Goal: Book appointment/travel/reservation

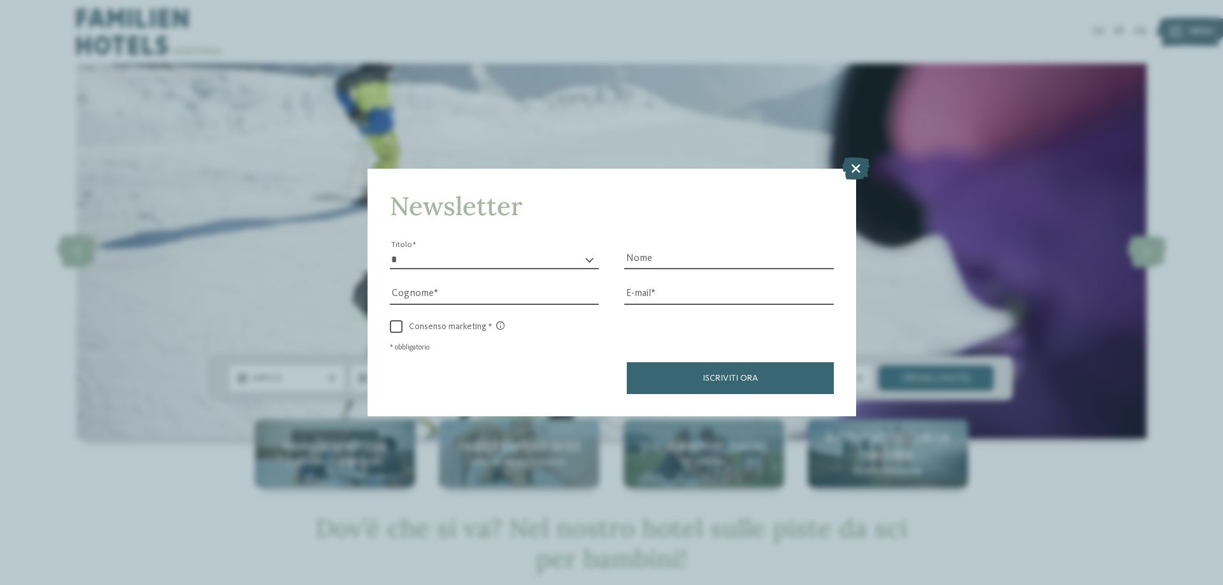
click at [851, 168] on icon at bounding box center [855, 168] width 27 height 22
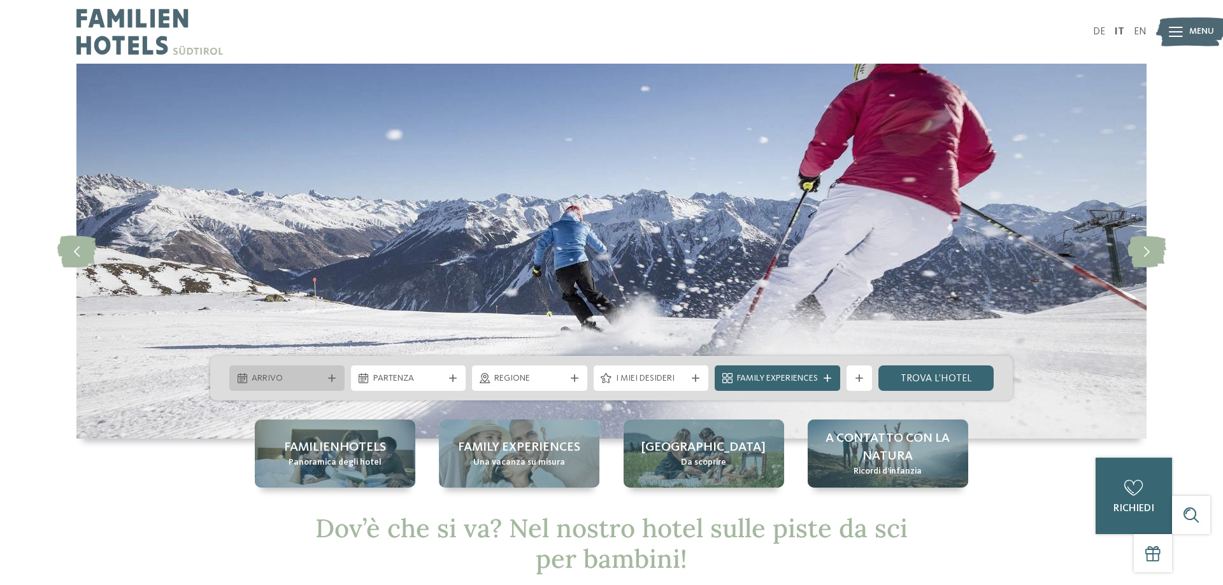
click at [331, 382] on icon at bounding box center [332, 378] width 8 height 8
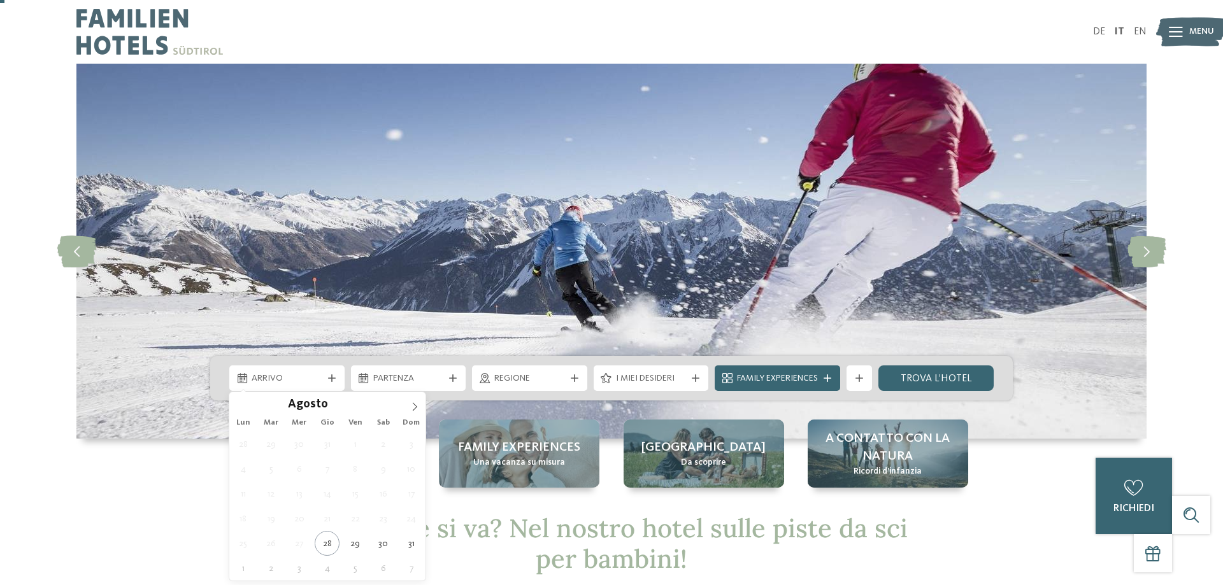
scroll to position [195, 0]
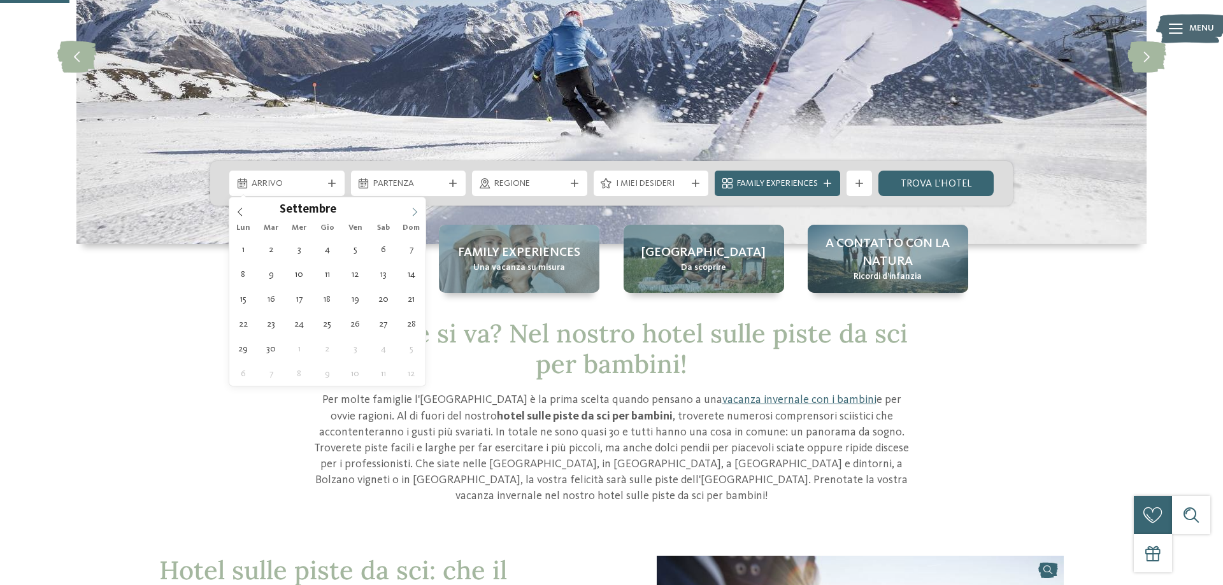
click at [412, 212] on icon at bounding box center [414, 212] width 9 height 9
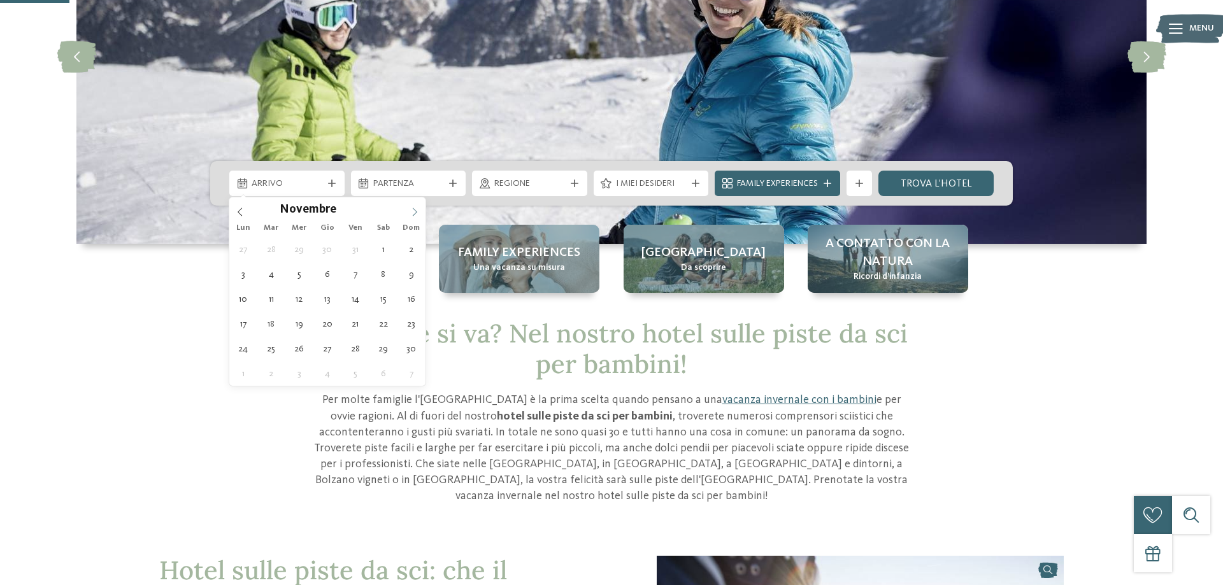
click at [412, 212] on icon at bounding box center [414, 212] width 9 height 9
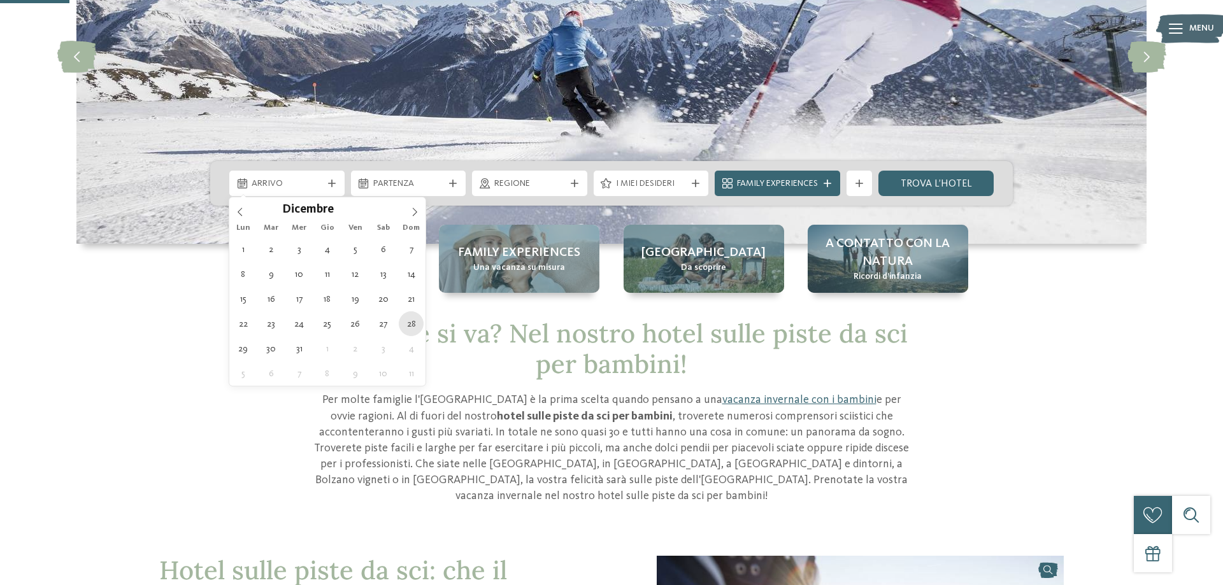
type div "[DATE]"
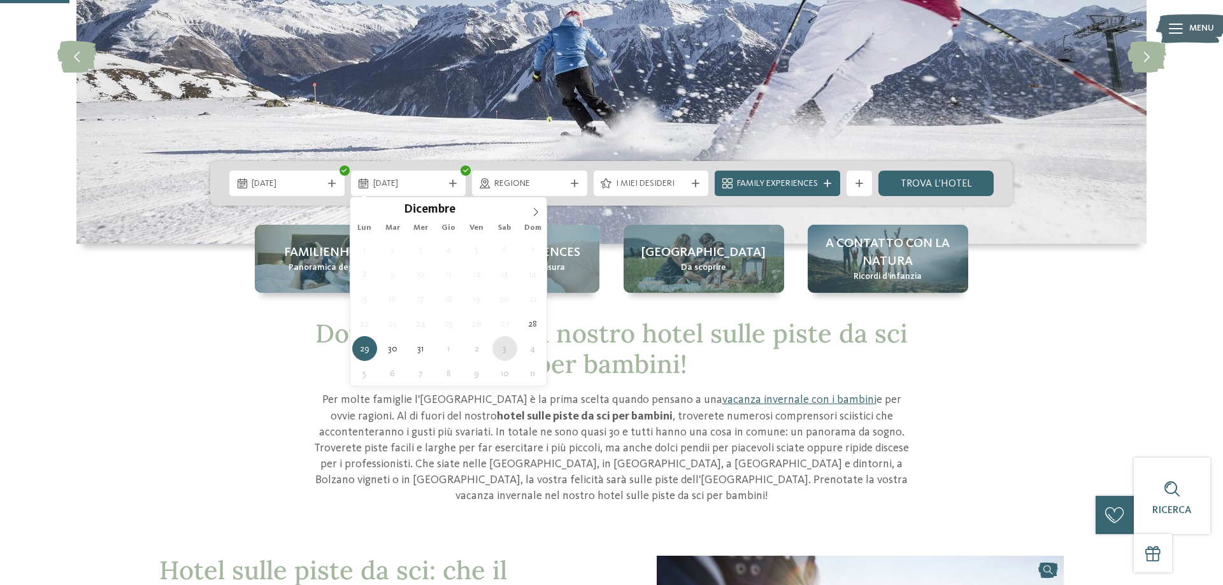
type div "[DATE]"
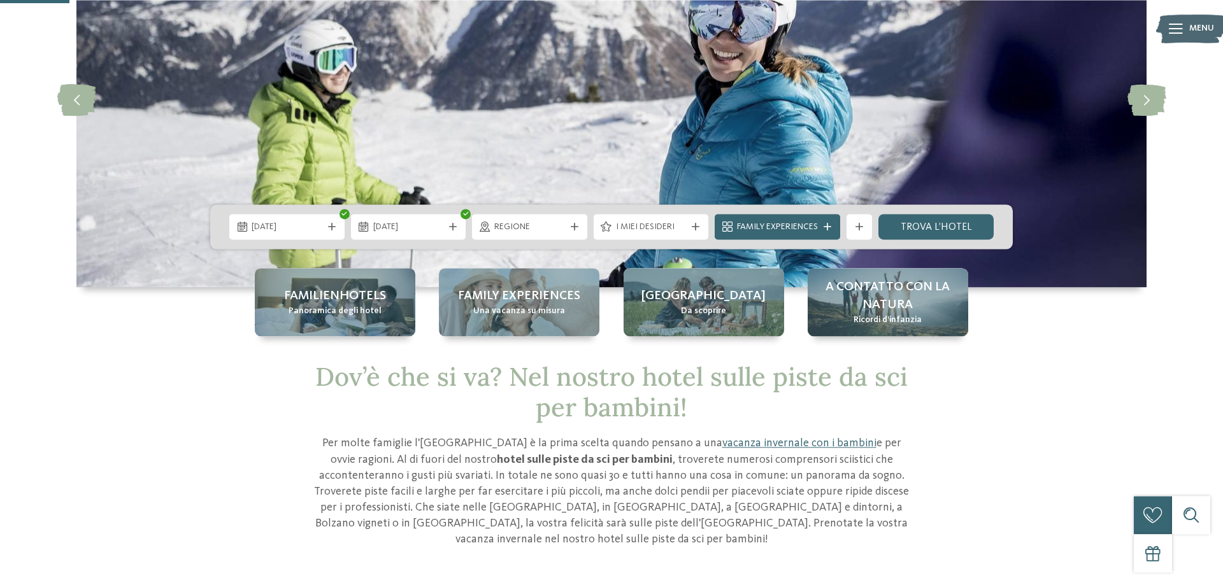
scroll to position [130, 0]
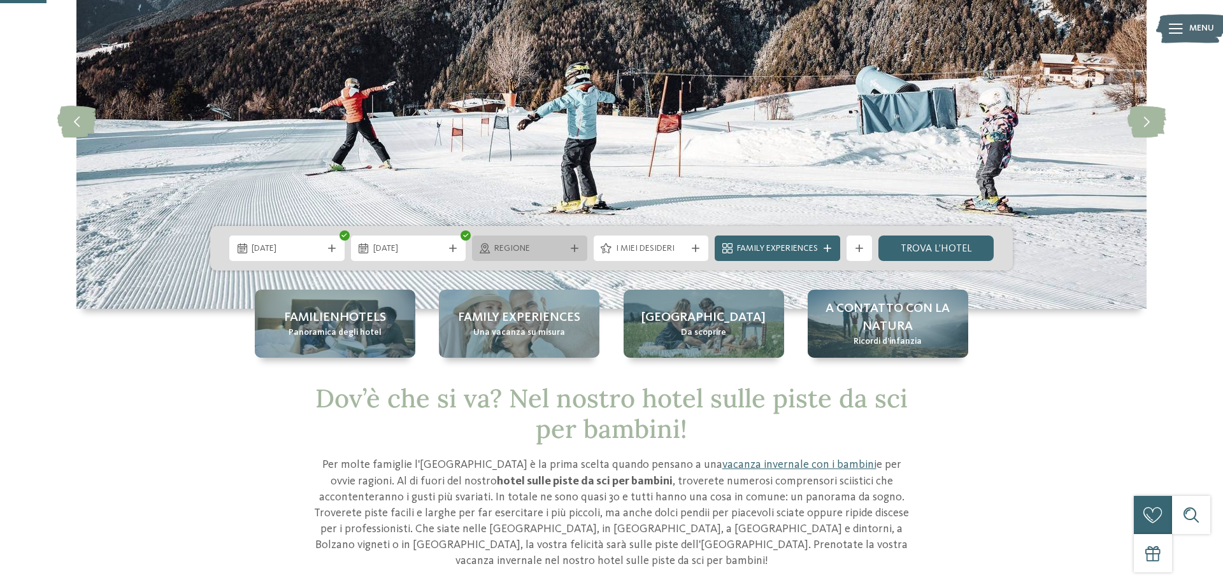
click at [532, 246] on span "Regione" at bounding box center [529, 249] width 71 height 13
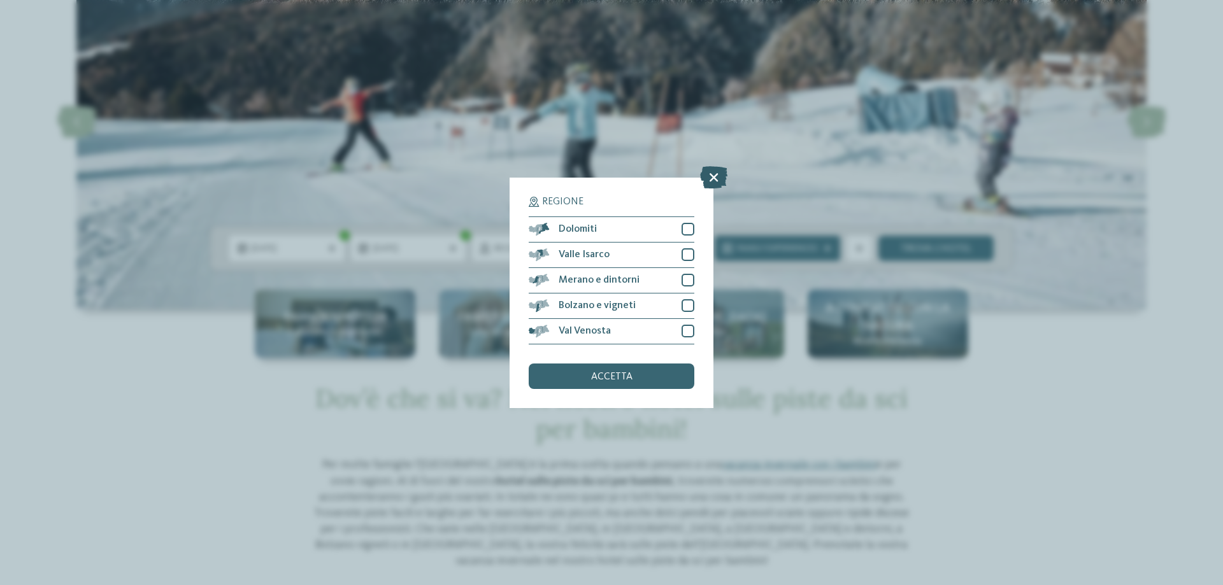
click at [715, 174] on icon at bounding box center [713, 177] width 27 height 22
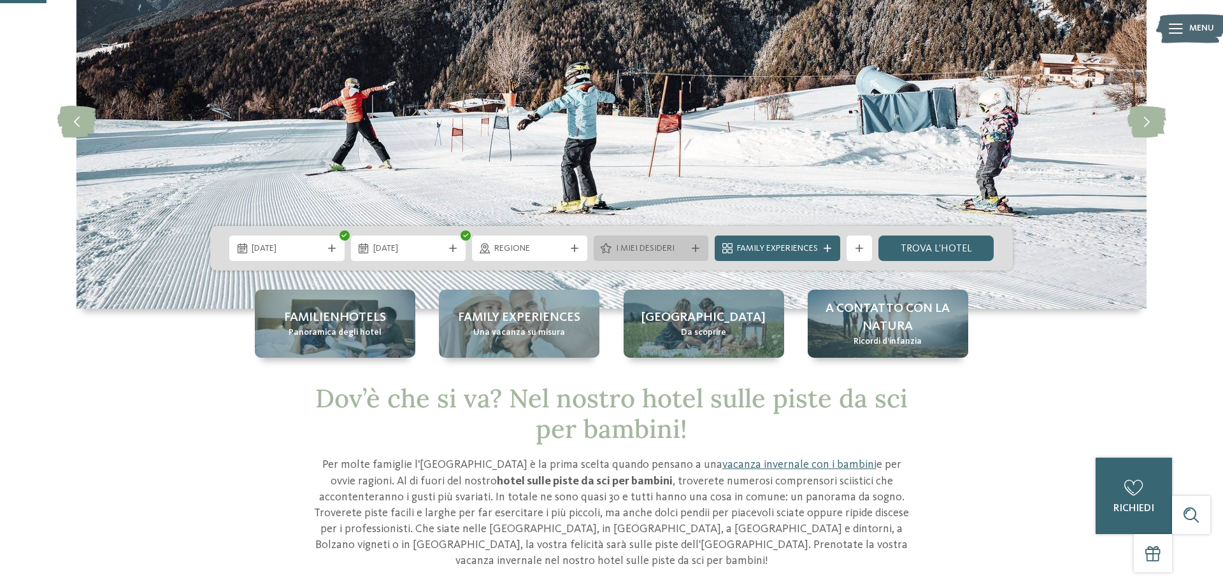
click at [625, 253] on span "I miei desideri" at bounding box center [651, 249] width 71 height 13
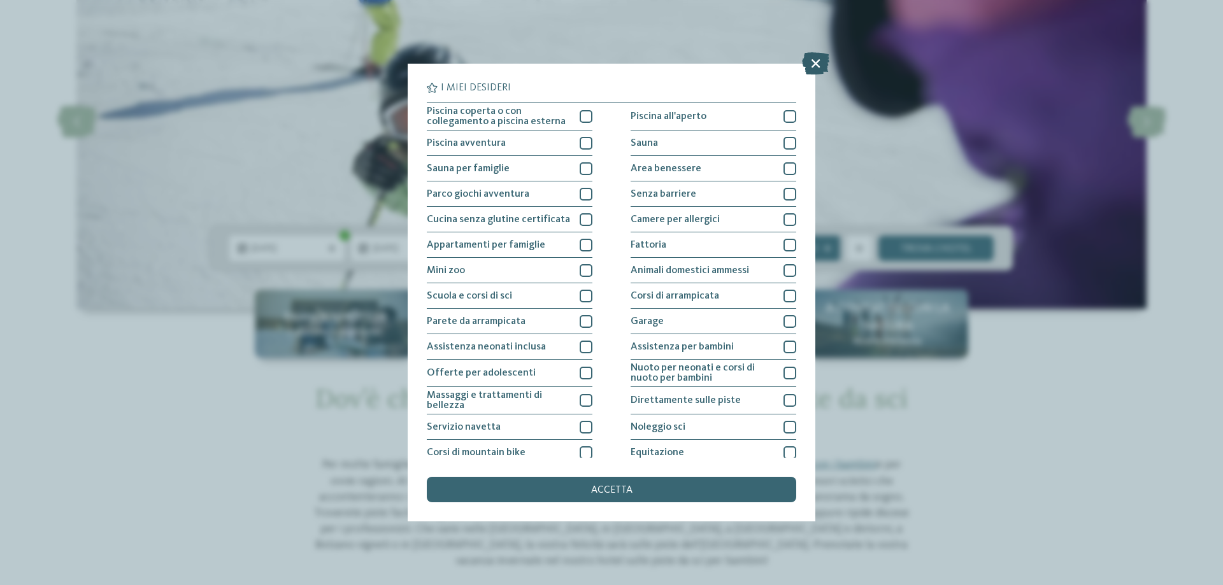
click at [815, 66] on icon at bounding box center [815, 63] width 27 height 22
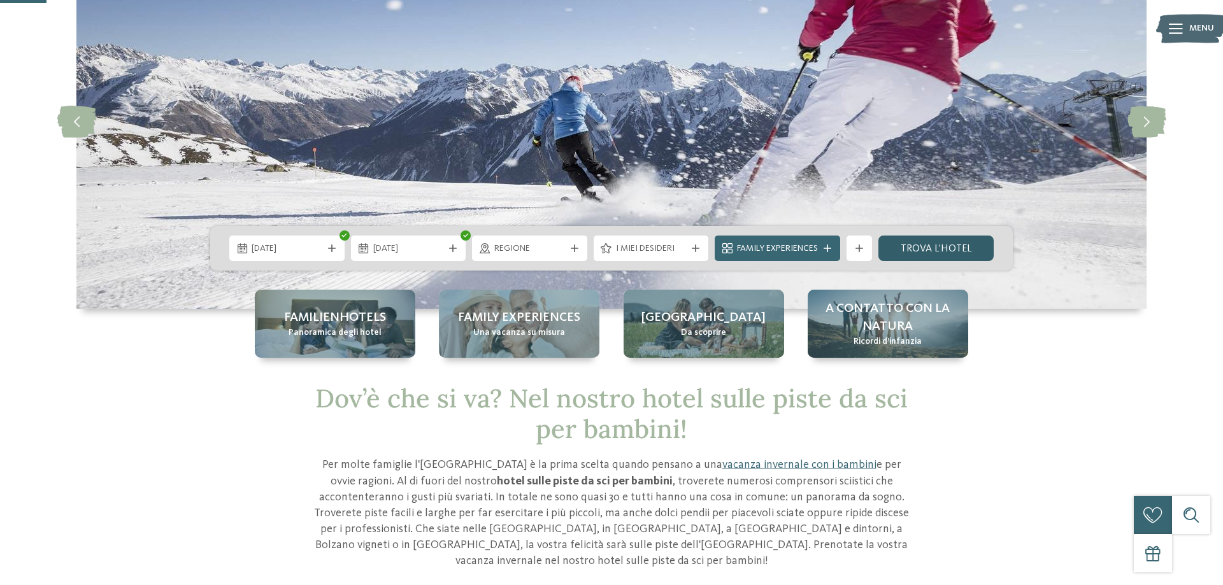
click at [970, 248] on link "trova l’hotel" at bounding box center [935, 248] width 115 height 25
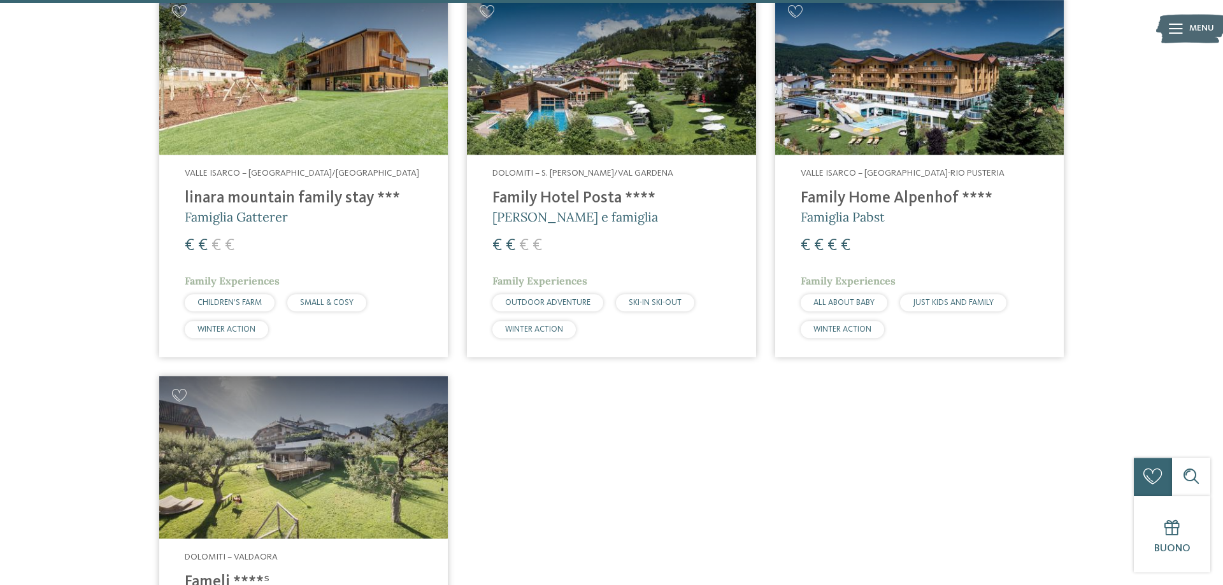
scroll to position [2432, 0]
